Goal: Participate in discussion: Engage in conversation with other users on a specific topic

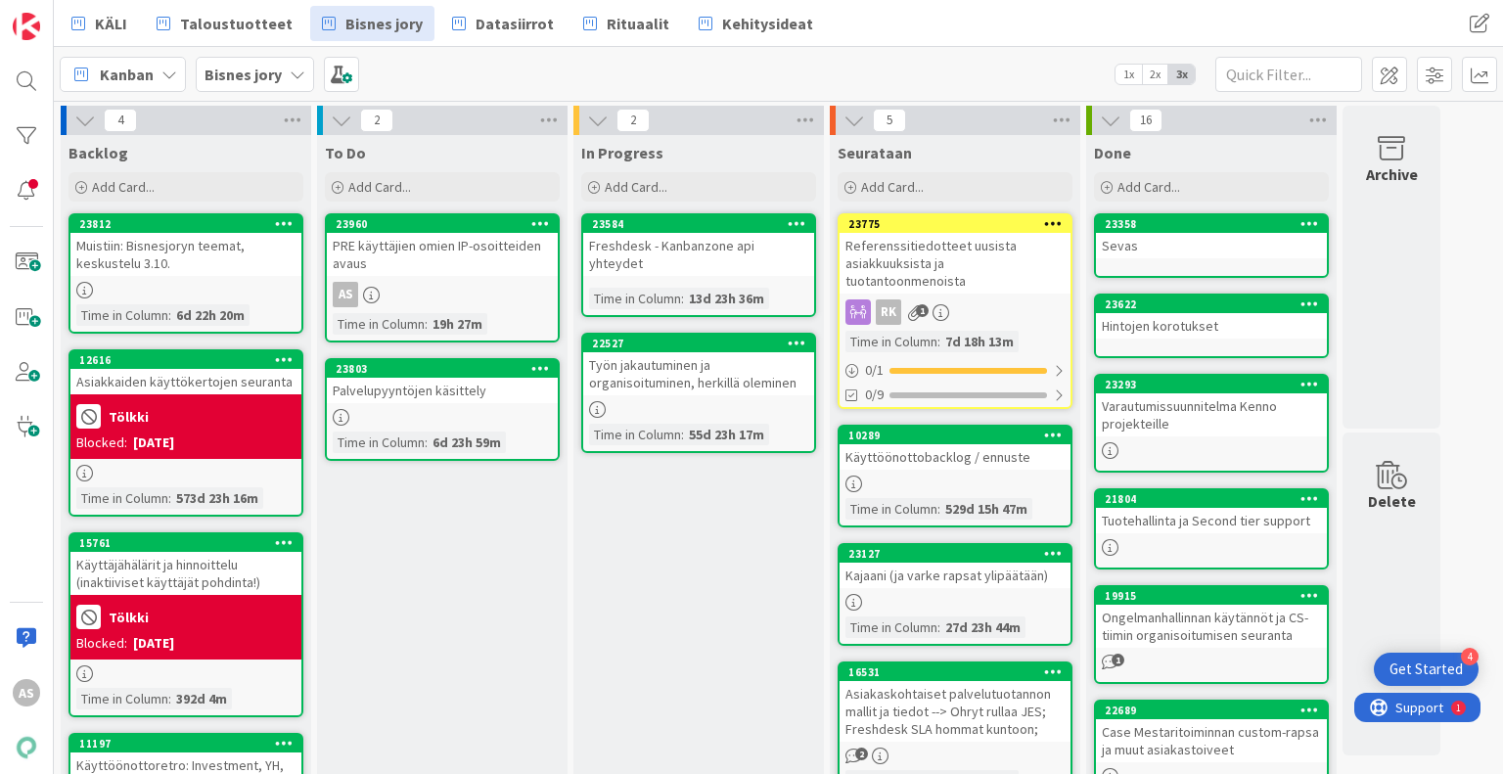
click at [636, 676] on div "In Progress Add Card... 23584 Freshdesk - Kanbanzone api yhteydet Time in [GEOG…" at bounding box center [699, 779] width 251 height 1288
click at [461, 225] on div "23960" at bounding box center [447, 224] width 222 height 14
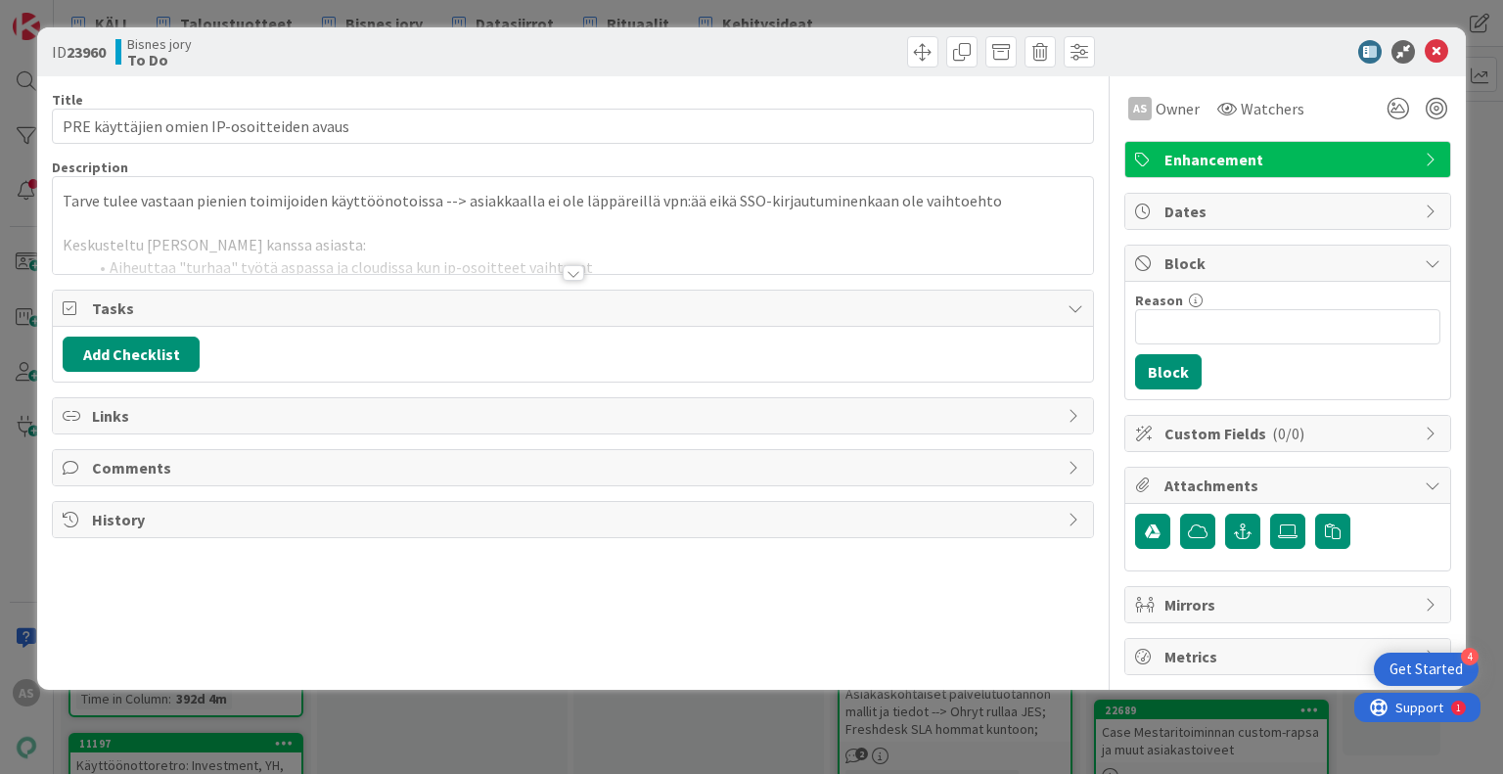
click at [575, 277] on div at bounding box center [574, 273] width 22 height 16
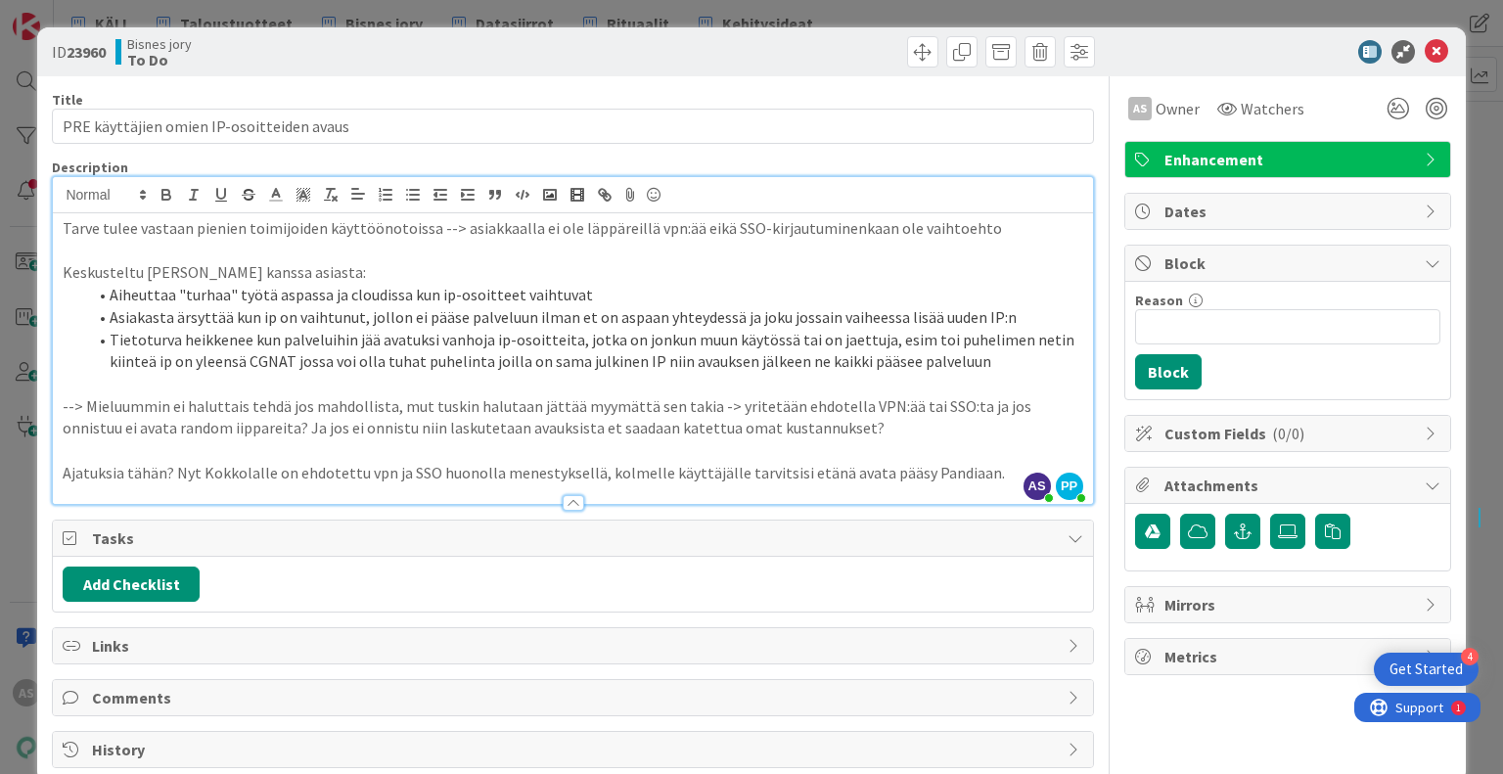
click at [979, 475] on p "Ajatuksia tähän? Nyt Kokkolalle on ehdotettu vpn ja SSO huonolla menestyksellä,…" at bounding box center [573, 473] width 1020 height 23
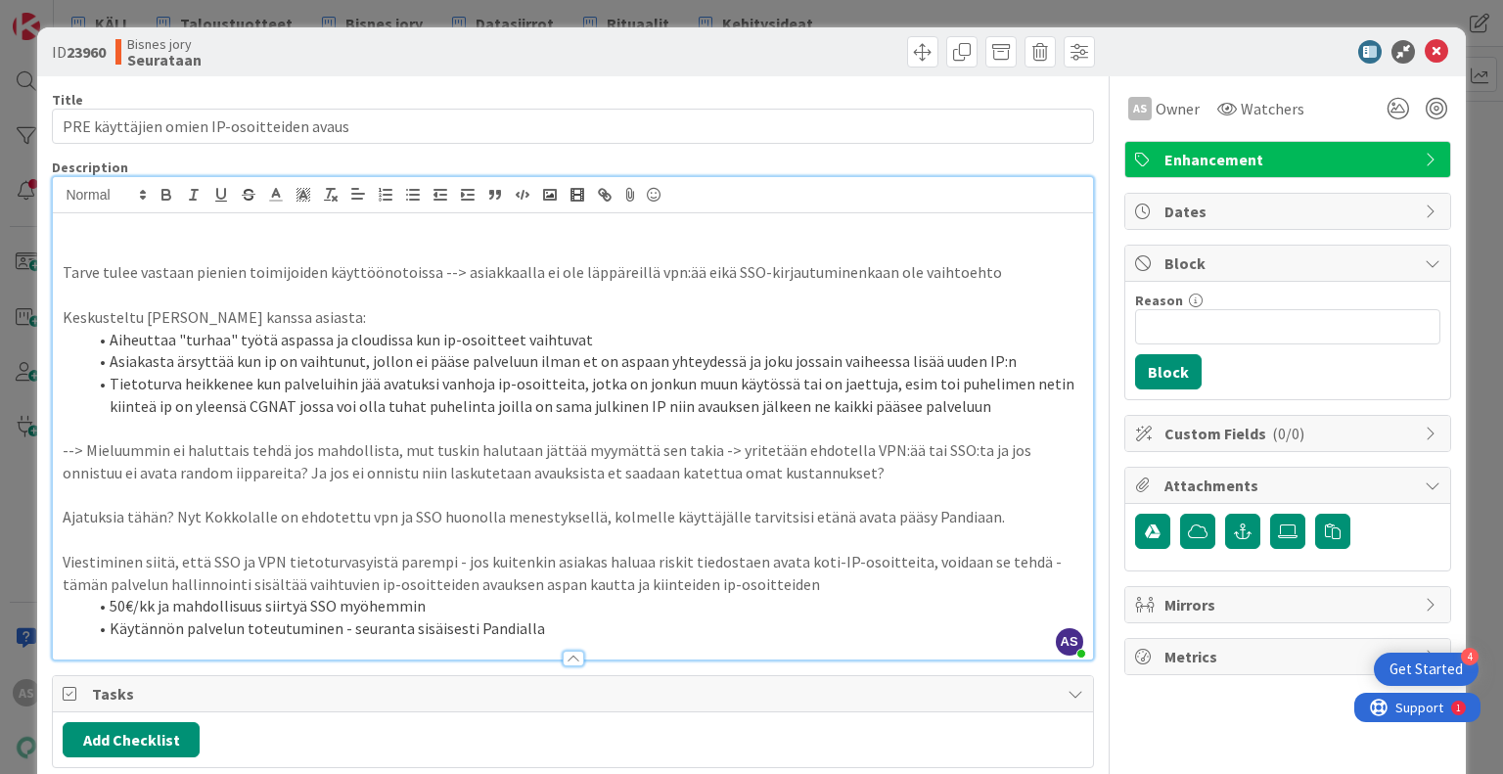
click at [734, 586] on p "Viestiminen siitä, että SSO ja VPN tietoturvasyistä parempi - jos kuitenkin asi…" at bounding box center [573, 573] width 1020 height 44
click at [783, 580] on p "Viestiminen siitä, että SSO ja VPN tietoturvasyistä parempi - jos kuitenkin asi…" at bounding box center [573, 573] width 1020 height 44
click at [253, 586] on p "Viestiminen siitä, että SSO ja VPN tietoturvasyistä parempi - jos kuitenkin asi…" at bounding box center [573, 573] width 1020 height 44
drag, startPoint x: 777, startPoint y: 590, endPoint x: 768, endPoint y: 583, distance: 11.2
click at [768, 583] on p "Viestiminen siitä, että SSO ja VPN tietoturvasyistä parempi - jos kuitenkin asi…" at bounding box center [573, 573] width 1020 height 44
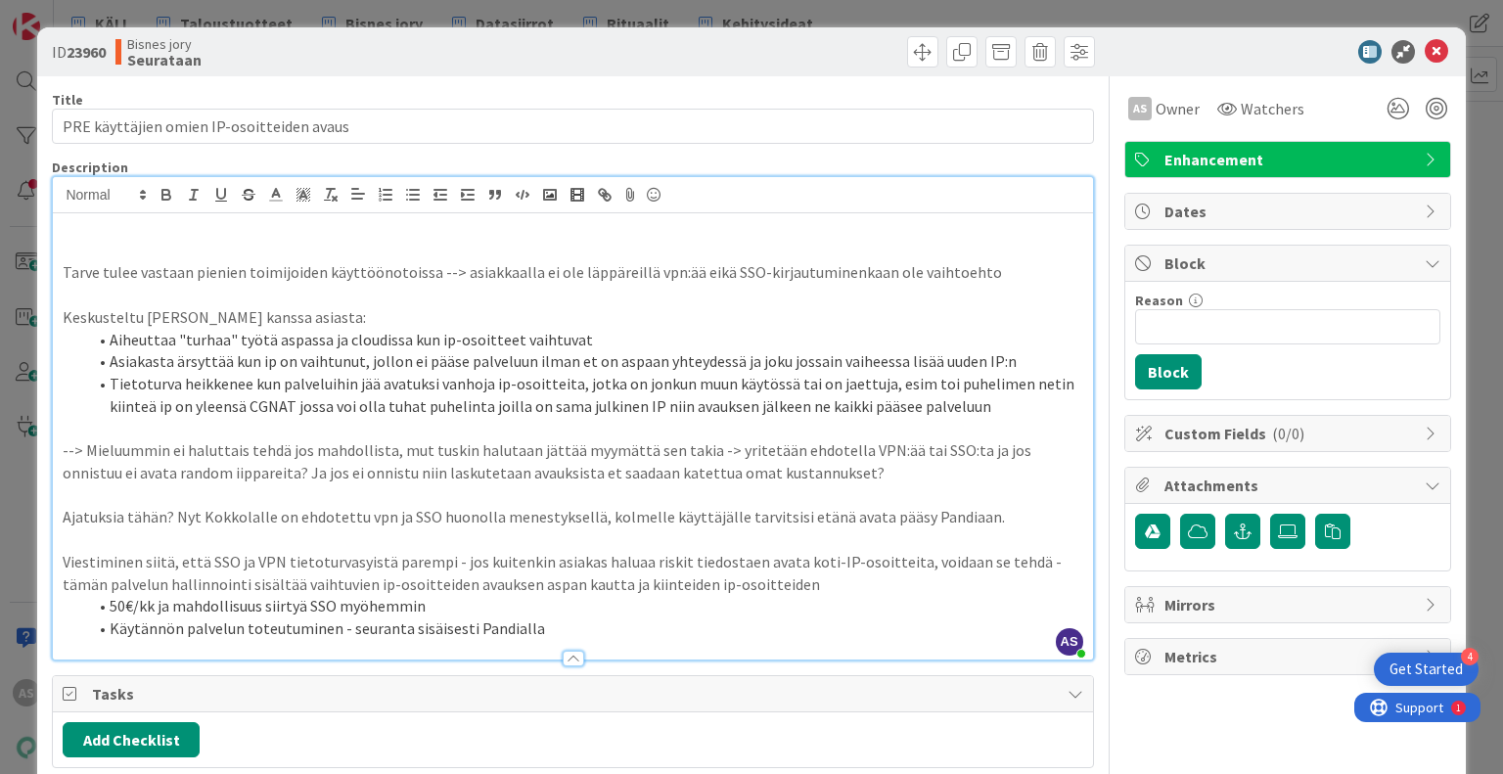
click at [768, 583] on p "Viestiminen siitä, että SSO ja VPN tietoturvasyistä parempi - jos kuitenkin asi…" at bounding box center [573, 573] width 1020 height 44
click at [442, 602] on li "50€/kk ja mahdollisuus siirtyä SSO myöhemmin" at bounding box center [584, 606] width 996 height 23
click at [592, 595] on li "50€/kk ja mahdollisuus siirtyä SSO myöhemmin" at bounding box center [584, 606] width 996 height 23
click at [603, 587] on p "Viestiminen siitä, että SSO ja VPN tietoturvasyistä parempi - jos kuitenkin asi…" at bounding box center [573, 573] width 1020 height 44
click at [610, 583] on p "Viestiminen siitä, että SSO ja VPN tietoturvasyistä parempi - jos kuitenkin asi…" at bounding box center [573, 573] width 1020 height 44
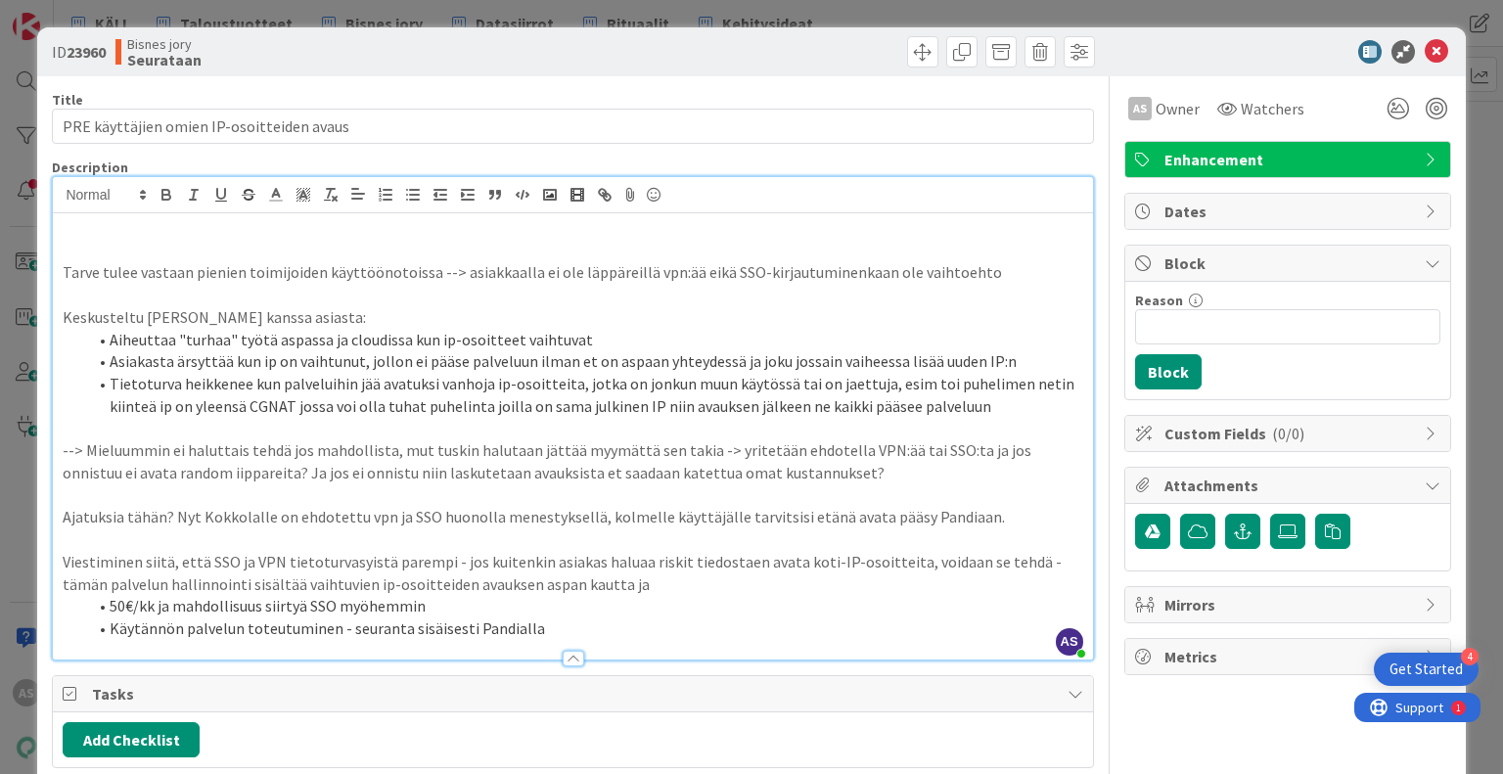
click at [610, 583] on p "Viestiminen siitä, että SSO ja VPN tietoturvasyistä parempi - jos kuitenkin asi…" at bounding box center [573, 573] width 1020 height 44
click at [461, 436] on p at bounding box center [573, 428] width 1020 height 23
click at [383, 390] on li "Tietoturva heikkenee kun palveluihin jää avatuksi vanhoja ip-osoitteita, jotka …" at bounding box center [584, 395] width 996 height 44
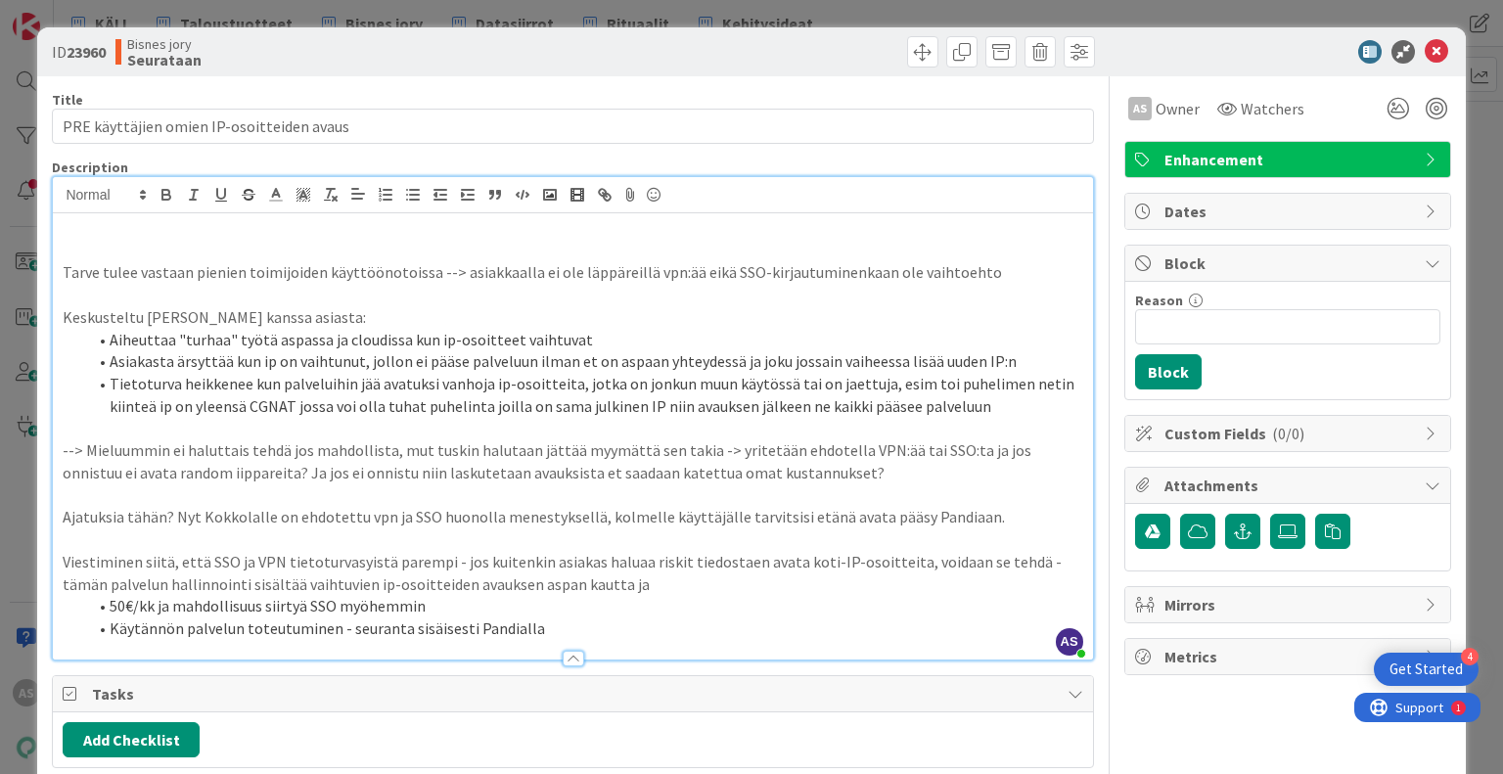
click at [658, 547] on p at bounding box center [573, 539] width 1020 height 23
click at [646, 640] on div at bounding box center [572, 649] width 1039 height 21
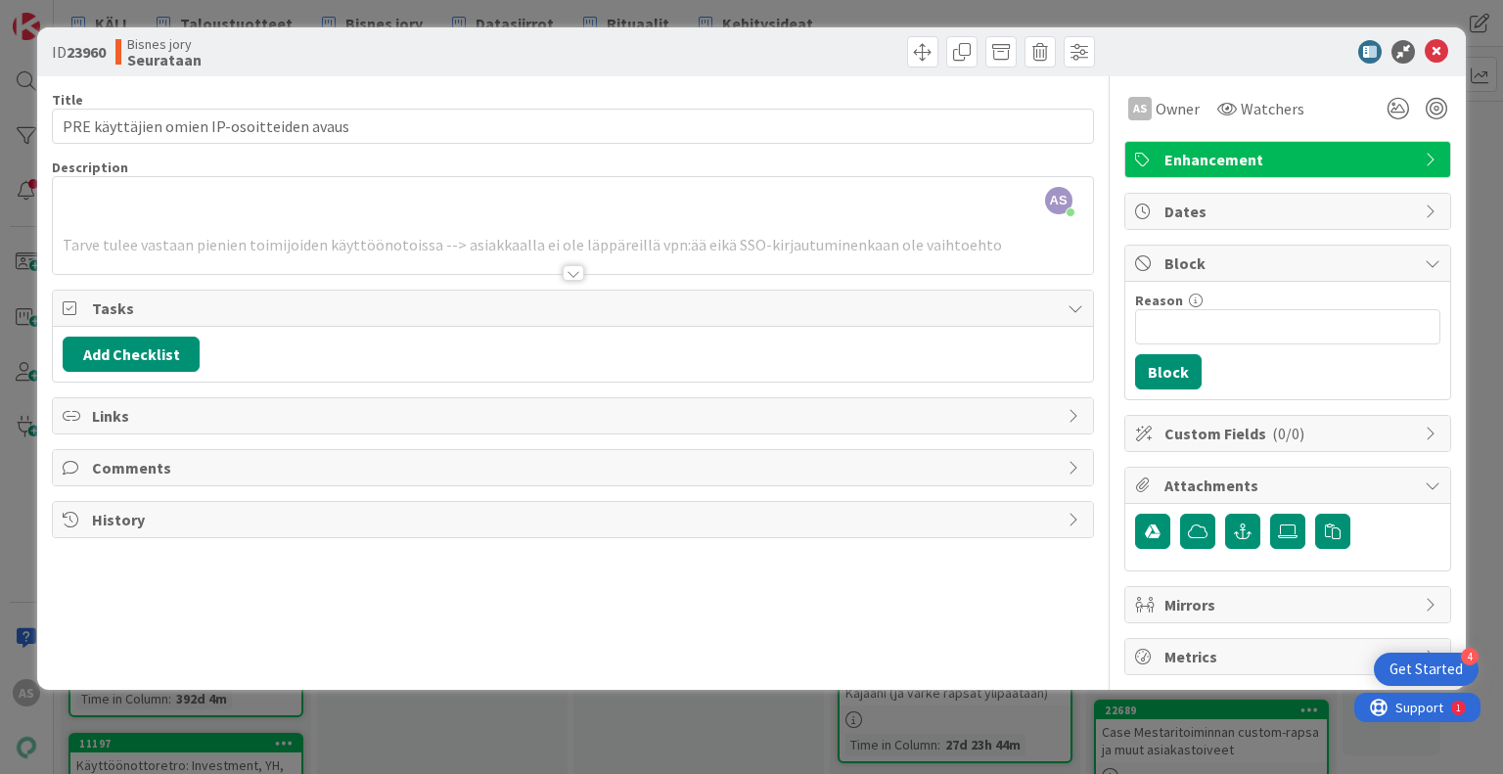
click at [570, 267] on div at bounding box center [574, 273] width 22 height 16
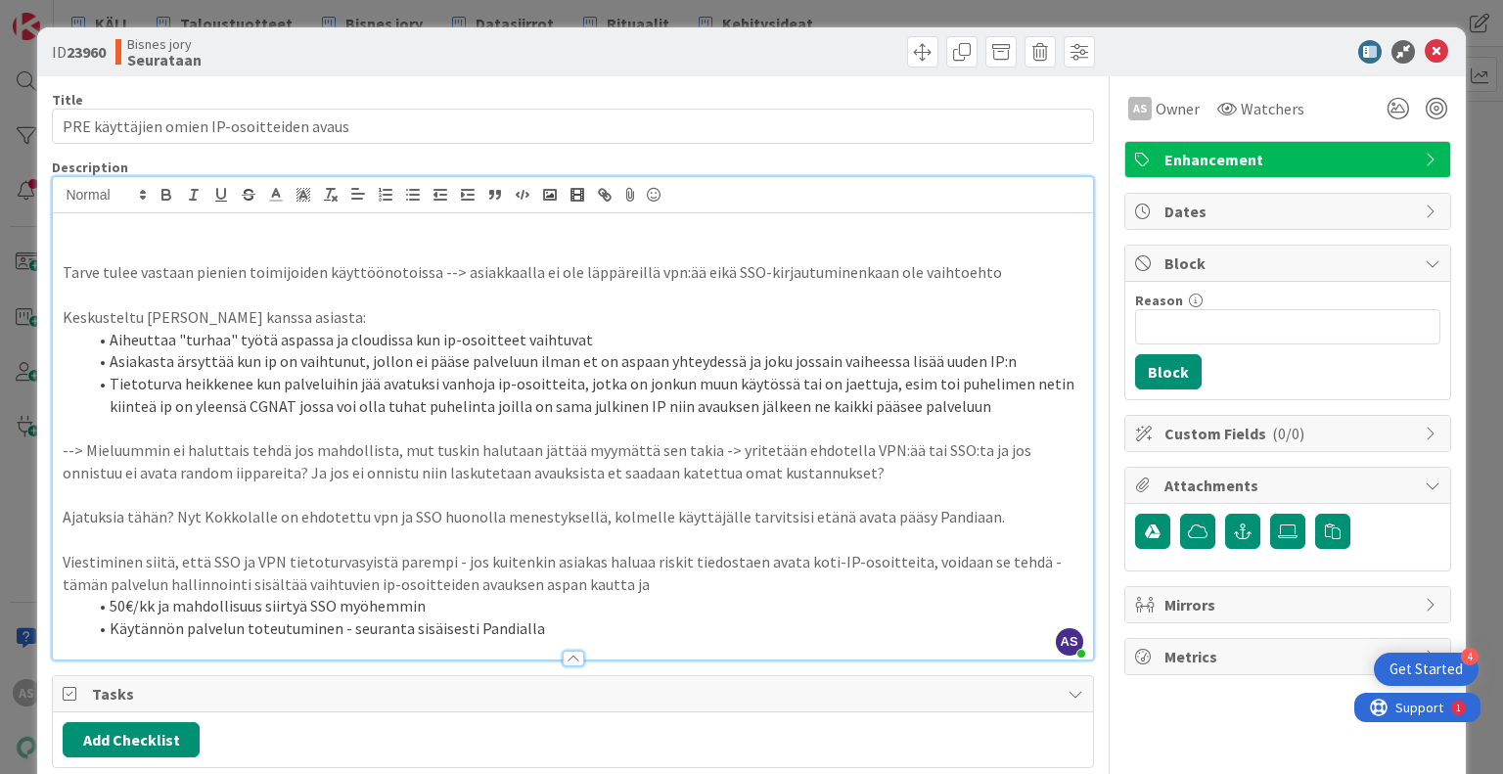
click at [63, 270] on p "Tarve tulee vastaan pienien toimijoiden käyttöönotoissa --> asiakkaalla ei ole …" at bounding box center [573, 272] width 1020 height 23
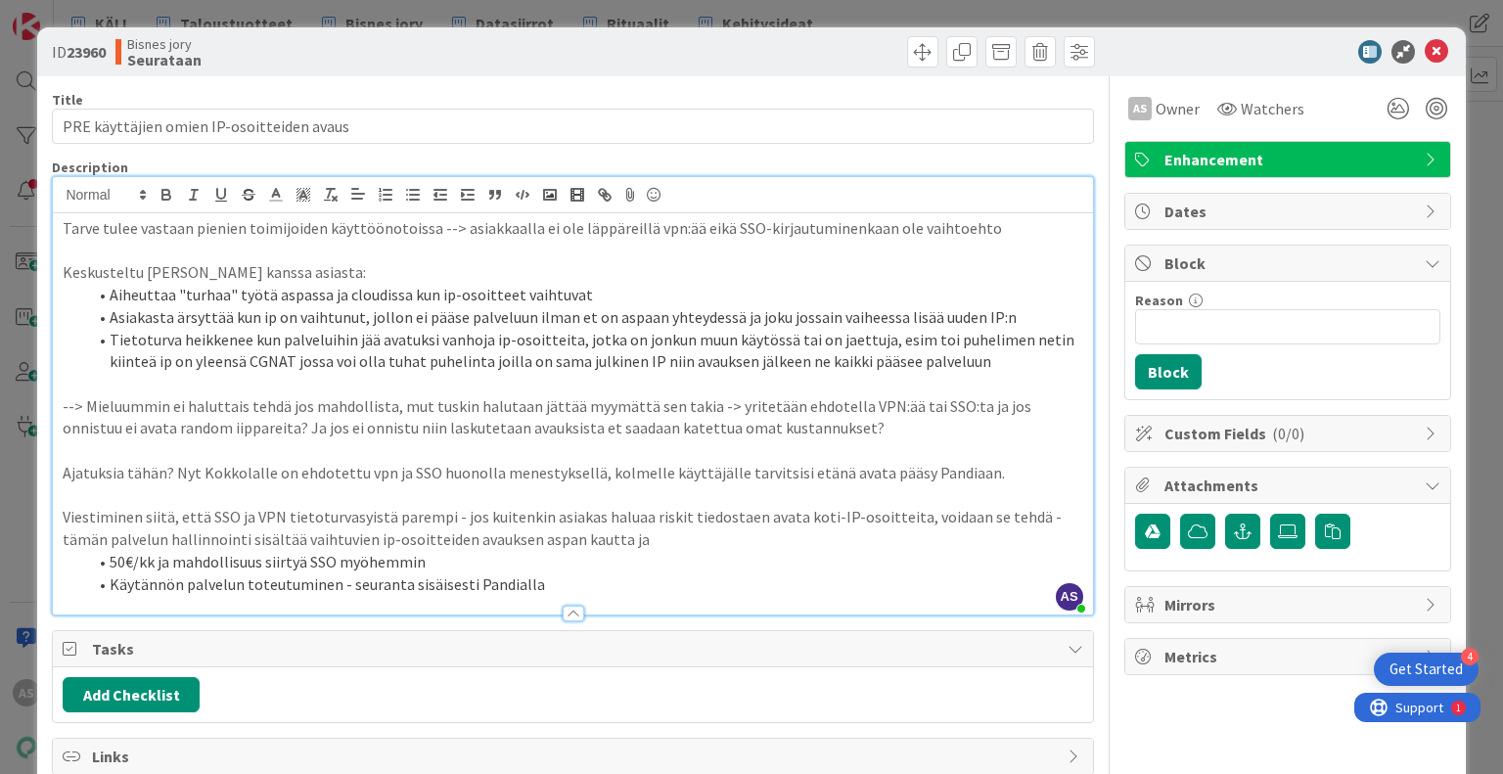
click at [176, 462] on p "Ajatuksia tähän? Nyt Kokkolalle on ehdotettu vpn ja SSO huonolla menestyksellä,…" at bounding box center [573, 473] width 1020 height 23
drag, startPoint x: 115, startPoint y: 475, endPoint x: 524, endPoint y: 483, distance: 408.2
click at [524, 483] on div "Tarve tulee vastaan pienien toimijoiden käyttöönotoissa --> asiakkaalla ei ole …" at bounding box center [572, 413] width 1039 height 401
click at [429, 539] on p "Viestiminen siitä, että SSO ja VPN tietoturvasyistä parempi - jos kuitenkin asi…" at bounding box center [573, 528] width 1020 height 44
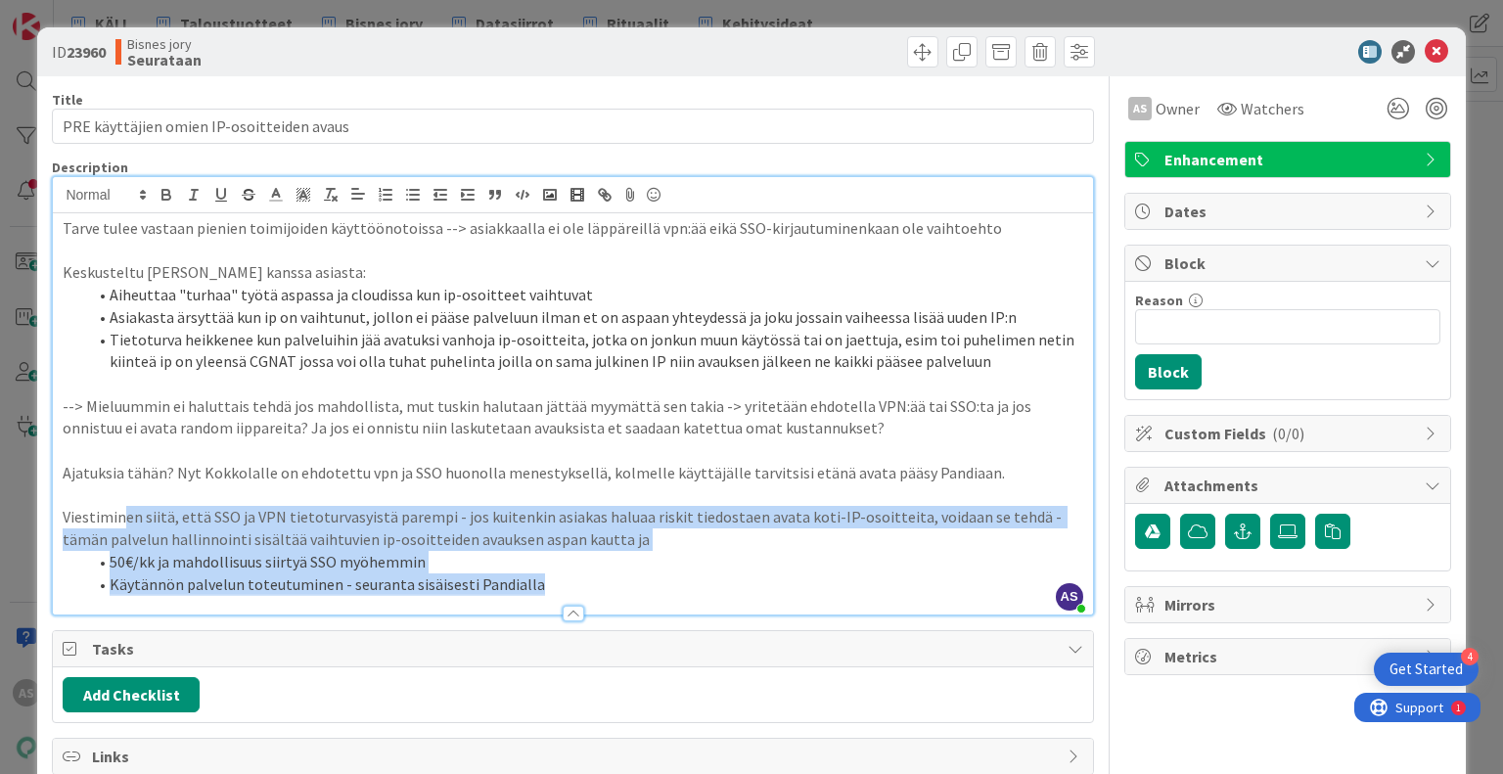
drag, startPoint x: 125, startPoint y: 510, endPoint x: 676, endPoint y: 574, distance: 554.7
click at [676, 574] on div "Tarve tulee vastaan pienien toimijoiden käyttöönotoissa --> asiakkaalla ei ole …" at bounding box center [572, 413] width 1039 height 401
click at [704, 569] on li "50€/kk ja mahdollisuus siirtyä SSO myöhemmin" at bounding box center [584, 562] width 996 height 23
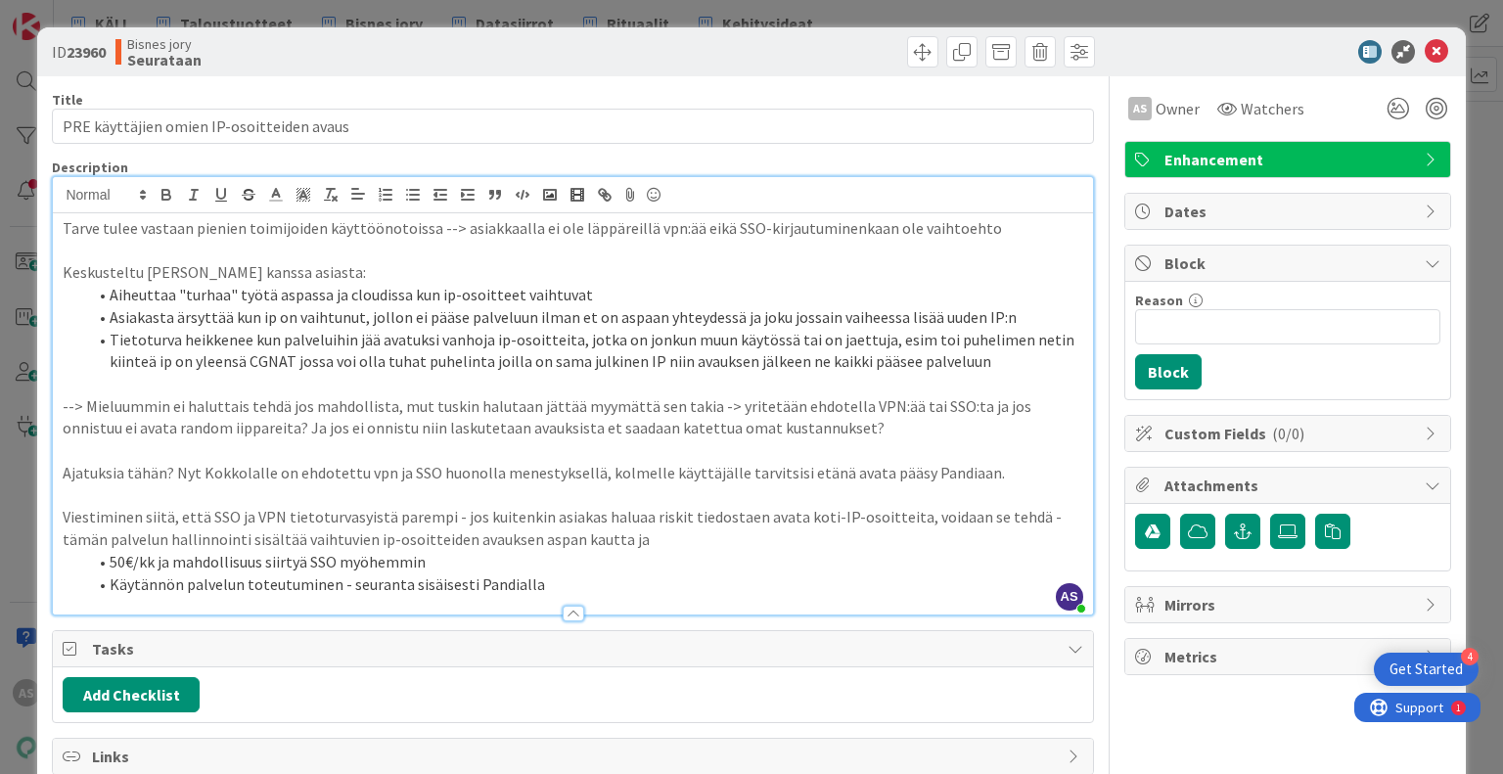
click at [519, 577] on li "Käytännön palvelun toteutuminen - seuranta sisäisesti Pandialla" at bounding box center [584, 585] width 996 height 23
click at [552, 578] on li "Käytännön palvelun toteutuminen - seuranta sisäisesti Pandialla" at bounding box center [584, 585] width 996 height 23
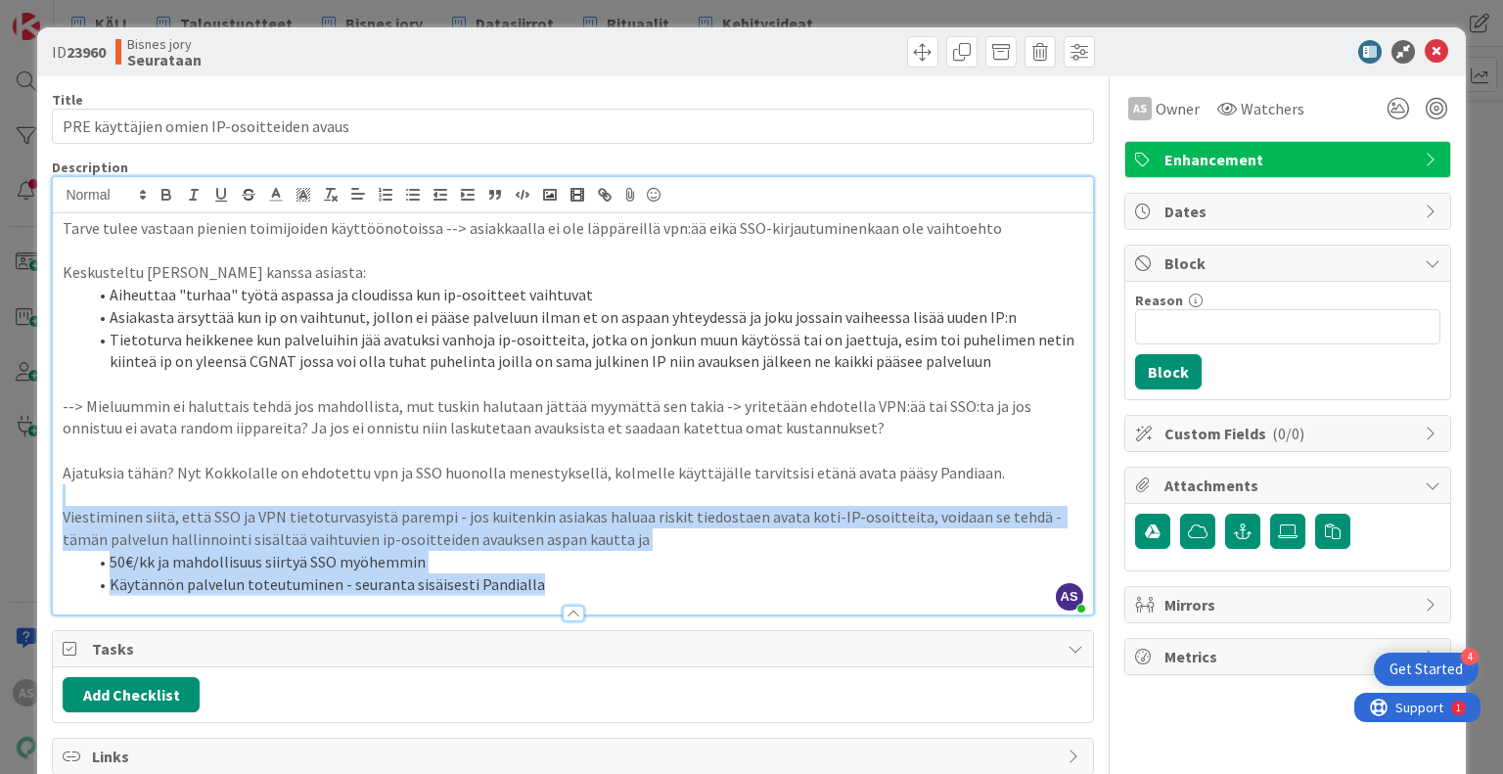
drag, startPoint x: 543, startPoint y: 582, endPoint x: 8, endPoint y: 484, distance: 544.2
click at [8, 484] on div "ID 23960 Bisnes jory Seurataan Title 41 / 128 PRE käyttäjien omien IP-osoitteid…" at bounding box center [751, 387] width 1503 height 774
click at [190, 195] on icon "button" at bounding box center [194, 195] width 18 height 18
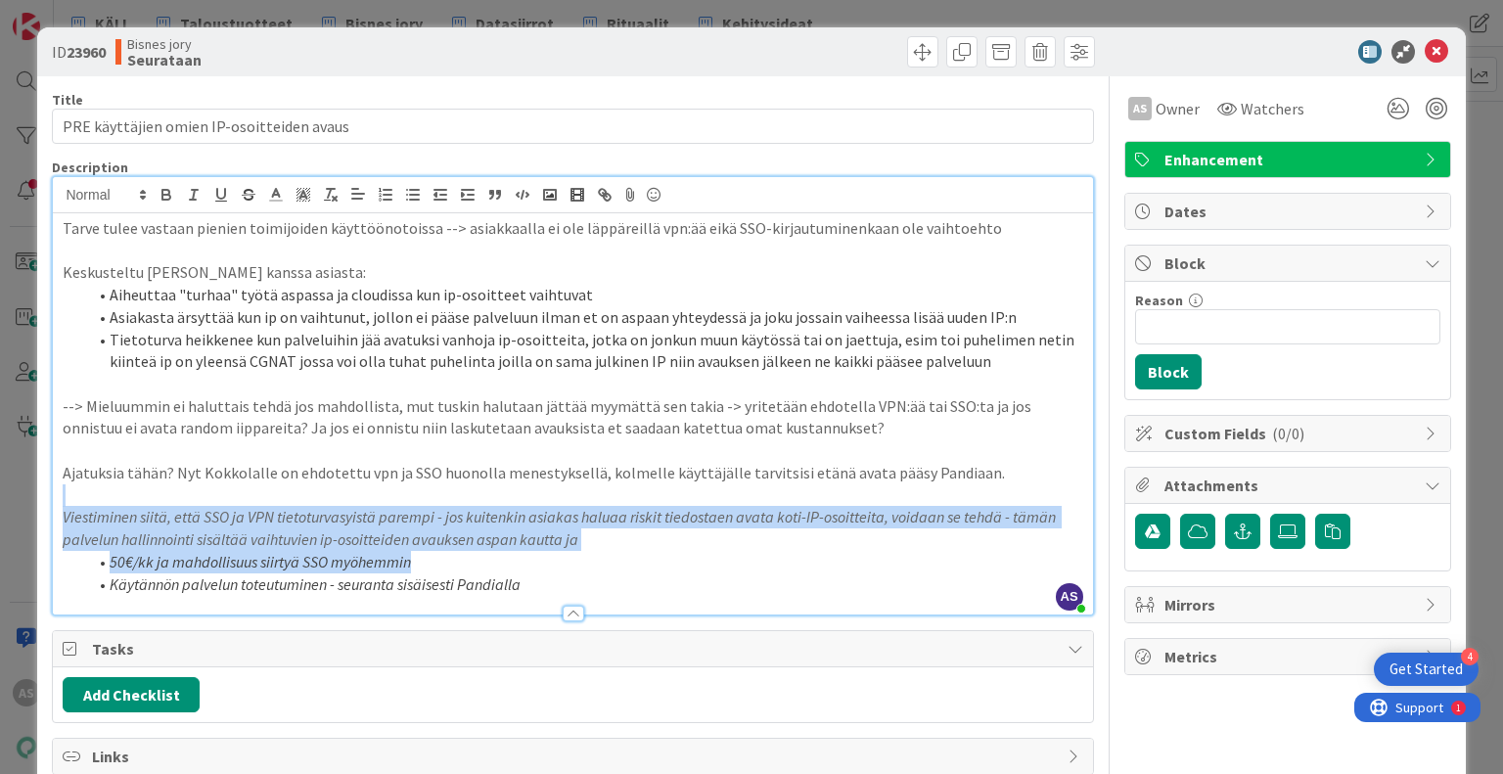
click at [458, 617] on div "Title 41 / 128 PRE käyttäjien omien IP-osoitteiden avaus Description AS [PERSON…" at bounding box center [572, 477] width 1041 height 803
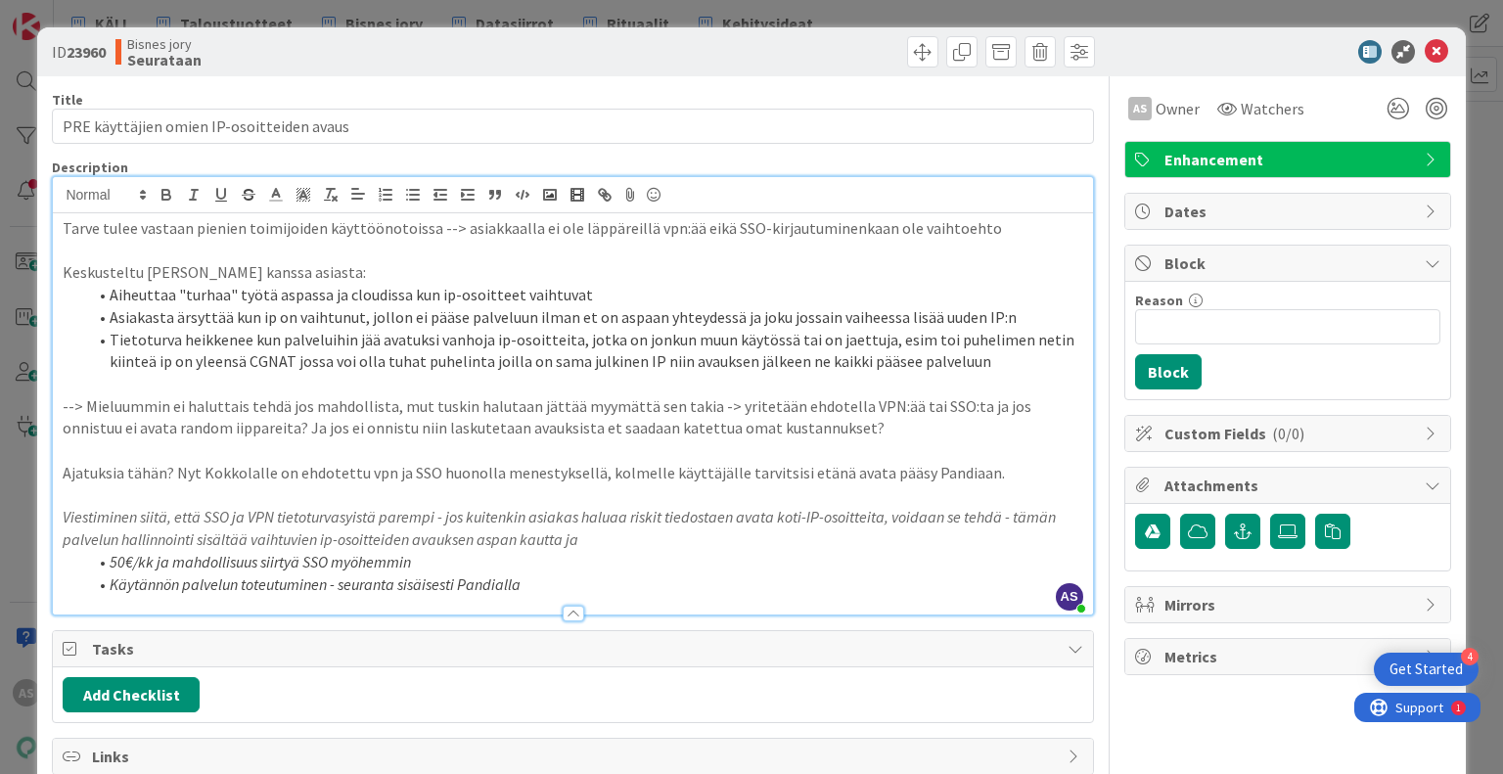
click at [592, 556] on li "50€/kk ja mahdollisuus siirtyä SSO myöhemmin" at bounding box center [584, 562] width 996 height 23
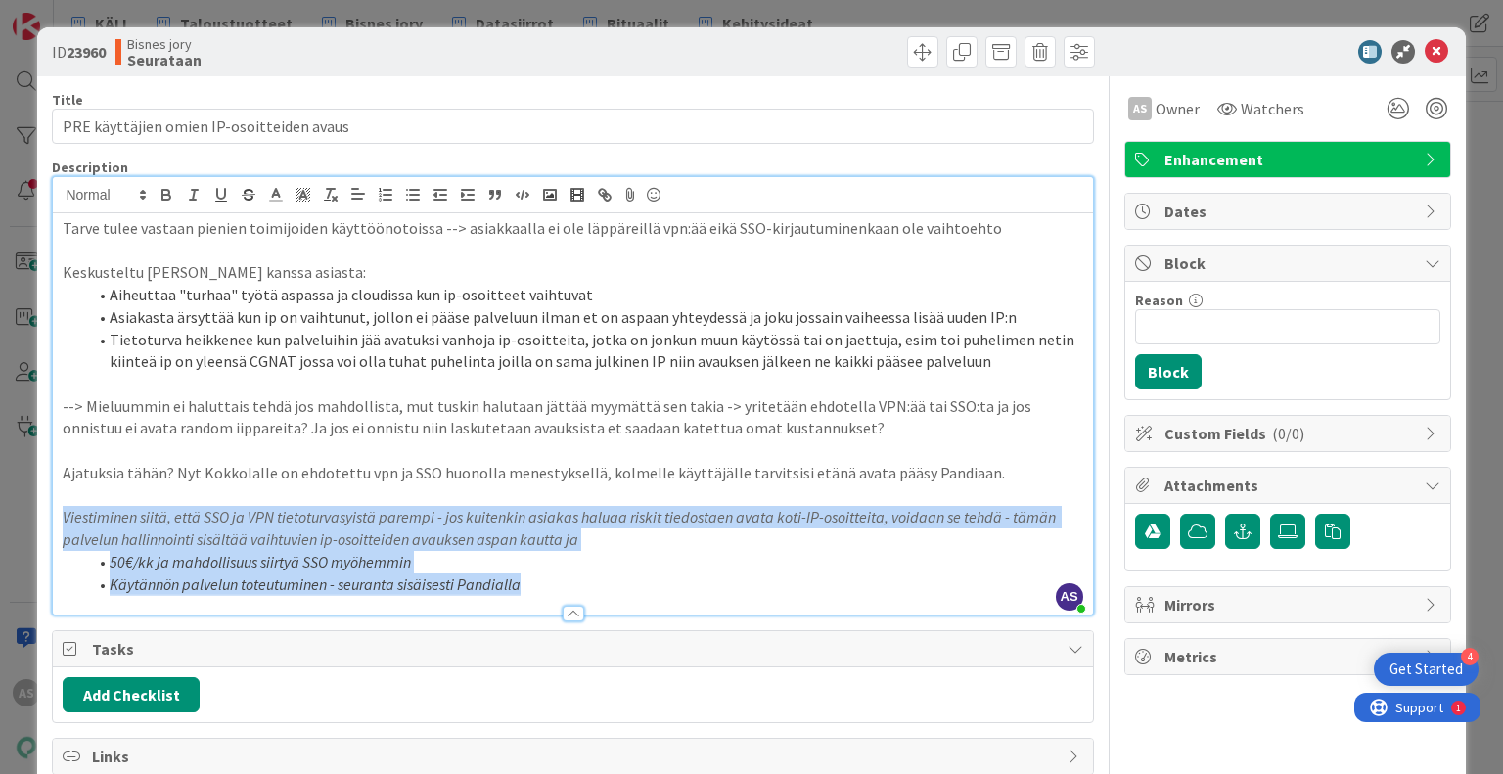
drag, startPoint x: 529, startPoint y: 583, endPoint x: 10, endPoint y: 512, distance: 524.6
click at [10, 512] on div "ID 23960 Bisnes jory Seurataan Title 41 / 128 PRE käyttäjien omien IP-osoitteid…" at bounding box center [751, 387] width 1503 height 774
click at [191, 200] on line "button" at bounding box center [193, 200] width 6 height 0
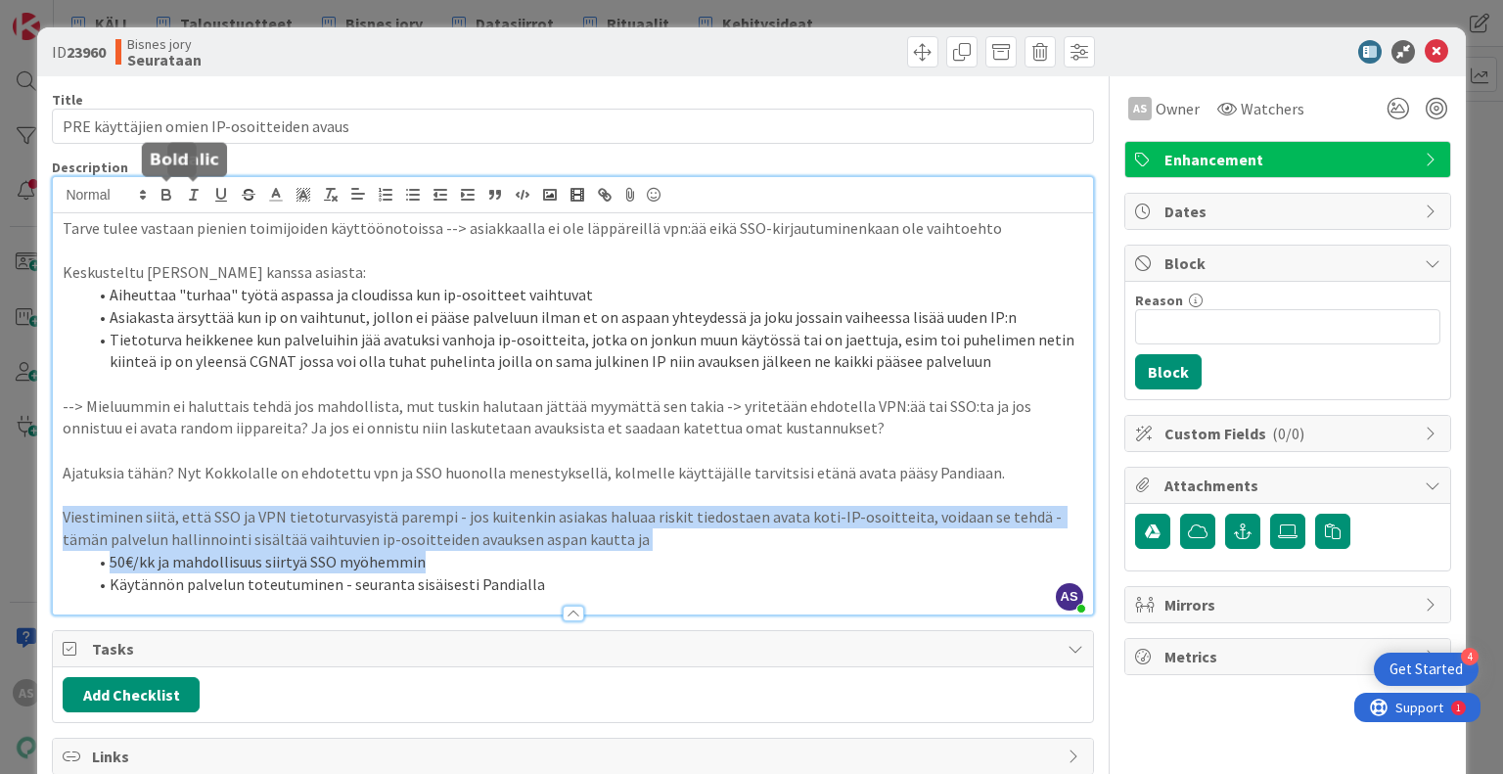
click at [162, 192] on icon "button" at bounding box center [165, 192] width 7 height 5
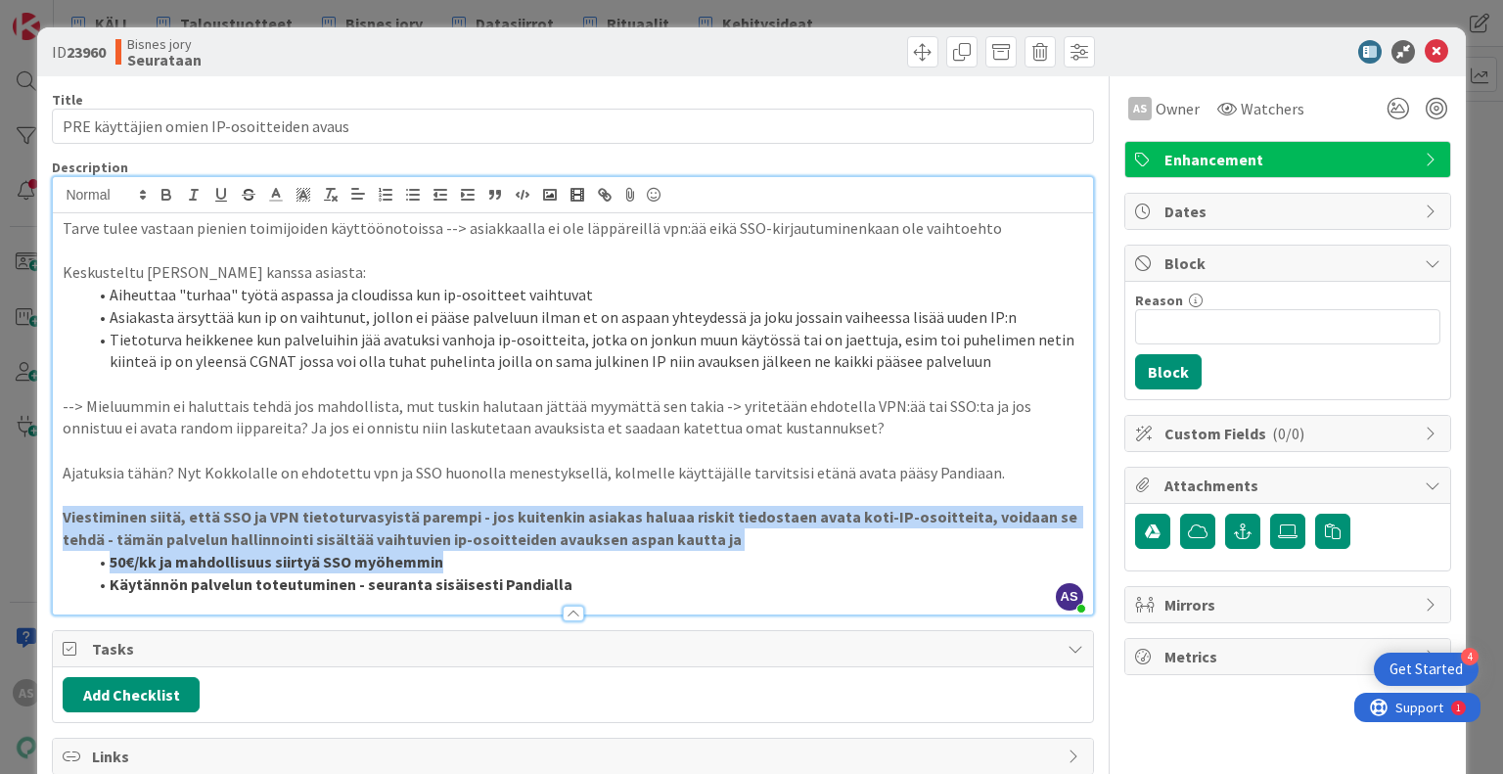
click at [519, 533] on strong "Viestiminen siitä, että SSO ja VPN tietoturvasyistä parempi - jos kuitenkin asi…" at bounding box center [572, 528] width 1018 height 42
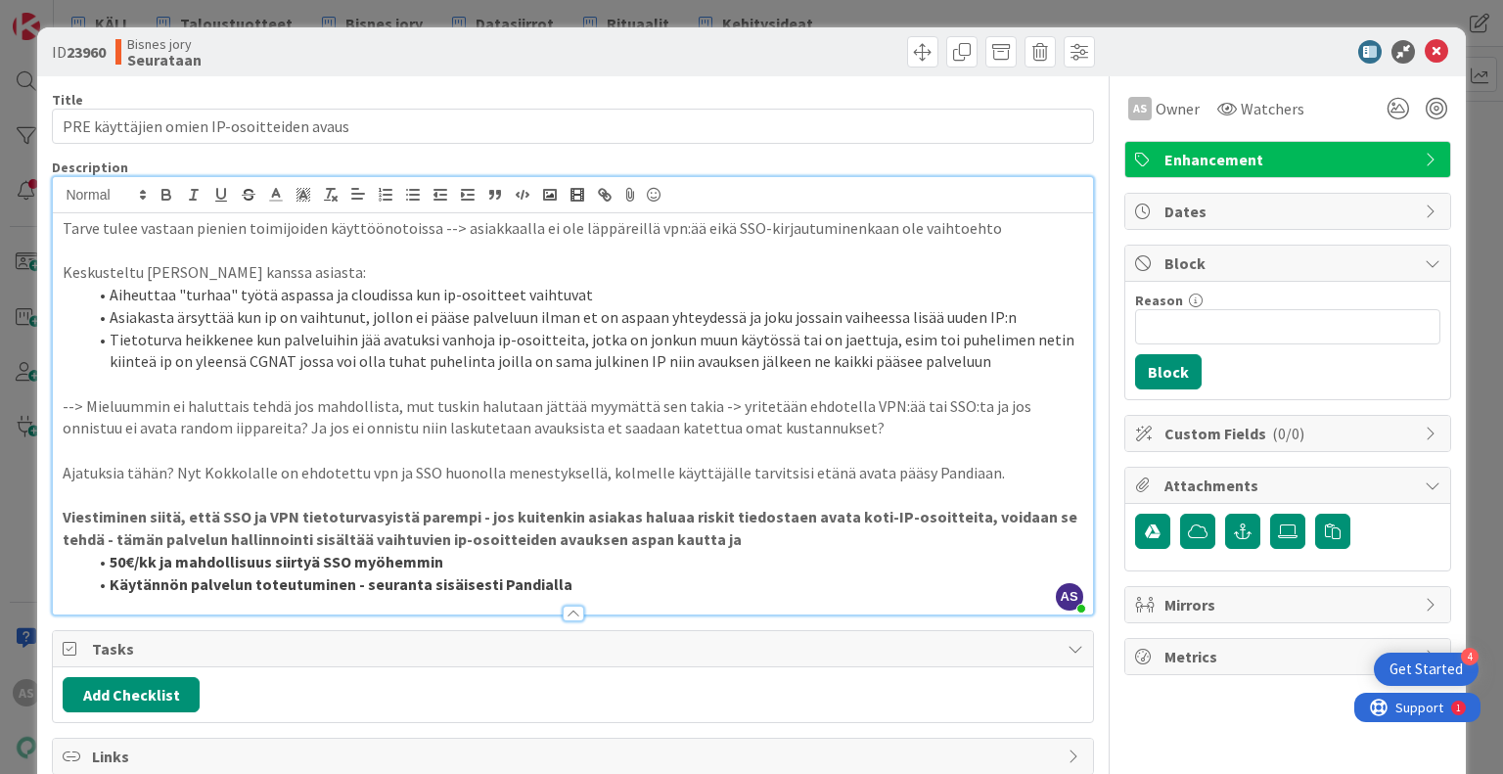
click at [570, 532] on strong "Viestiminen siitä, että SSO ja VPN tietoturvasyistä parempi - jos kuitenkin asi…" at bounding box center [572, 528] width 1018 height 42
click at [772, 546] on p "Viestiminen siitä, että SSO ja VPN tietoturvasyistä parempi - jos kuitenkin asi…" at bounding box center [573, 528] width 1020 height 44
click at [797, 523] on strong "Viestiminen siitä, että SSO ja VPN tietoturvasyistä parempi - jos kuitenkin asi…" at bounding box center [572, 528] width 1018 height 42
click at [822, 511] on strong "Viestiminen siitä, että SSO ja VPN tietoturvasyistä parempi - jos kuitenkin asi…" at bounding box center [572, 528] width 1018 height 42
click at [920, 517] on strong "Viestiminen siitä, että SSO ja VPN tietoturvasyistä parempi - jos kuitenkin asi…" at bounding box center [572, 528] width 1018 height 42
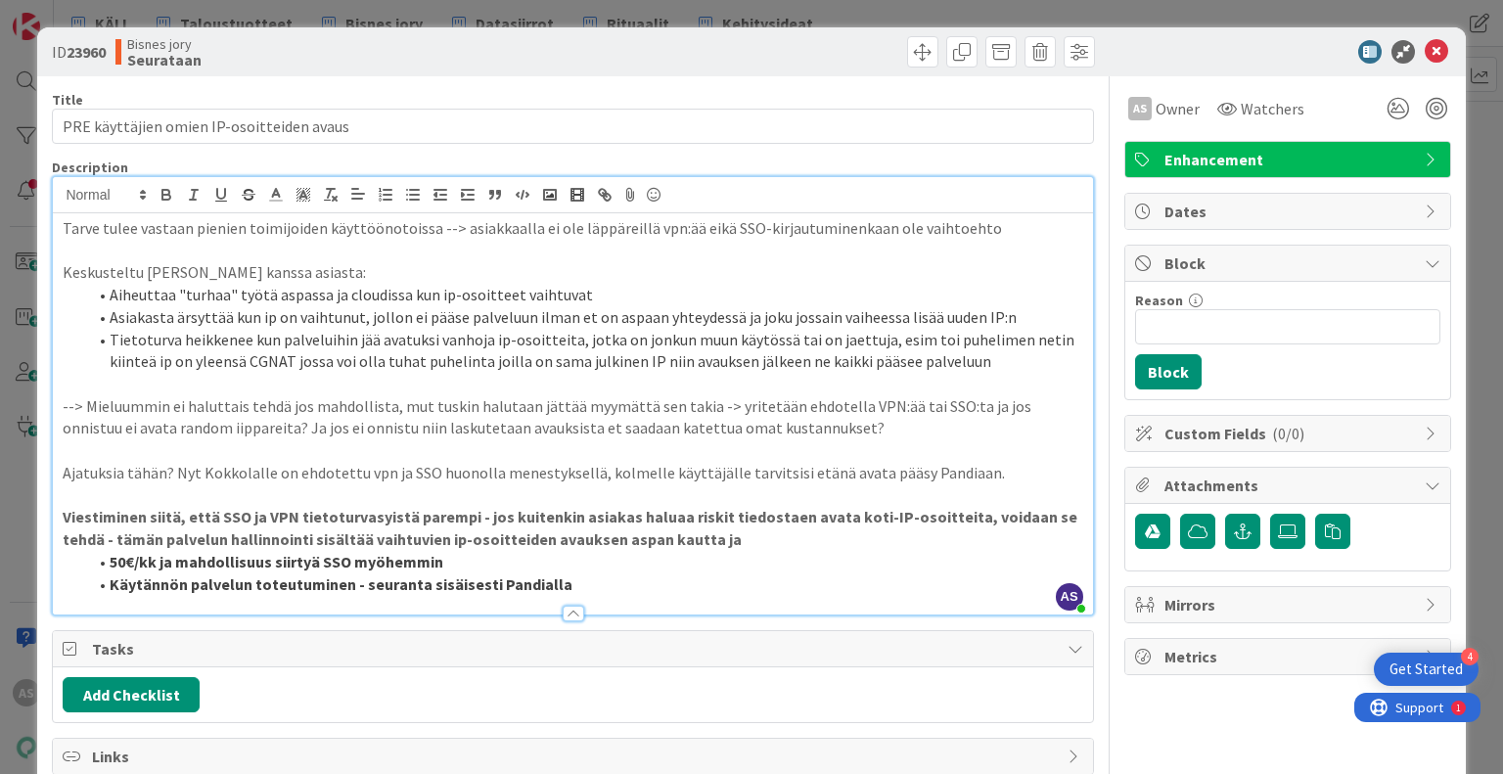
click at [974, 520] on strong "Viestiminen siitä, että SSO ja VPN tietoturvasyistä parempi - jos kuitenkin asi…" at bounding box center [572, 528] width 1018 height 42
drag, startPoint x: 280, startPoint y: 534, endPoint x: 712, endPoint y: 543, distance: 432.7
click at [712, 543] on strong "Viestiminen siitä, että SSO ja VPN tietoturvasyistä parempi - jos kuitenkin asi…" at bounding box center [572, 528] width 1018 height 42
click at [712, 590] on li "Käytännön palvelun toteutuminen - seuranta sisäisesti Pandialla" at bounding box center [584, 585] width 996 height 23
click at [720, 564] on li "50€/kk ja mahdollisuus siirtyä SSO myöhemmin" at bounding box center [584, 562] width 996 height 23
